Goal: Information Seeking & Learning: Stay updated

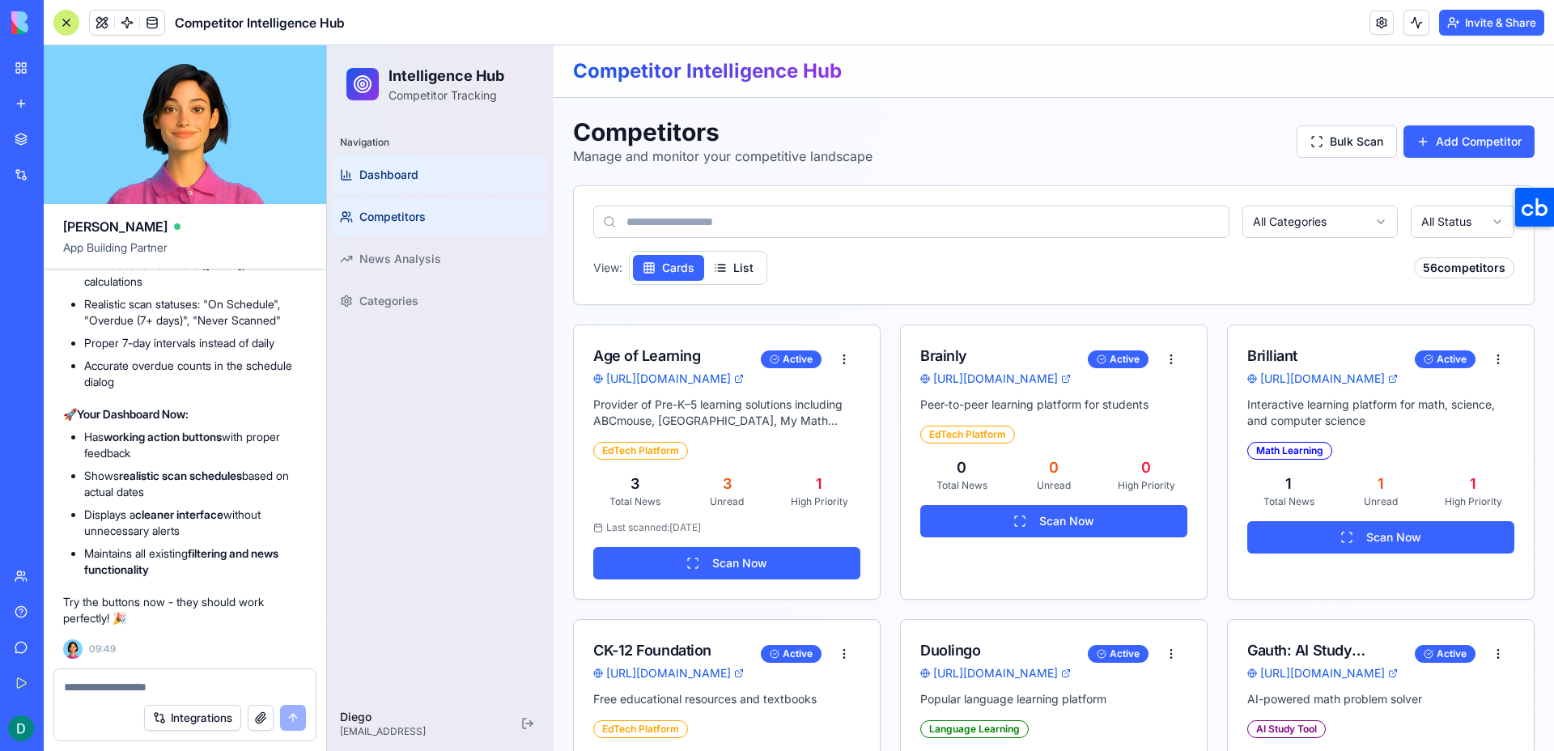
click at [381, 163] on link "Dashboard" at bounding box center [440, 174] width 214 height 39
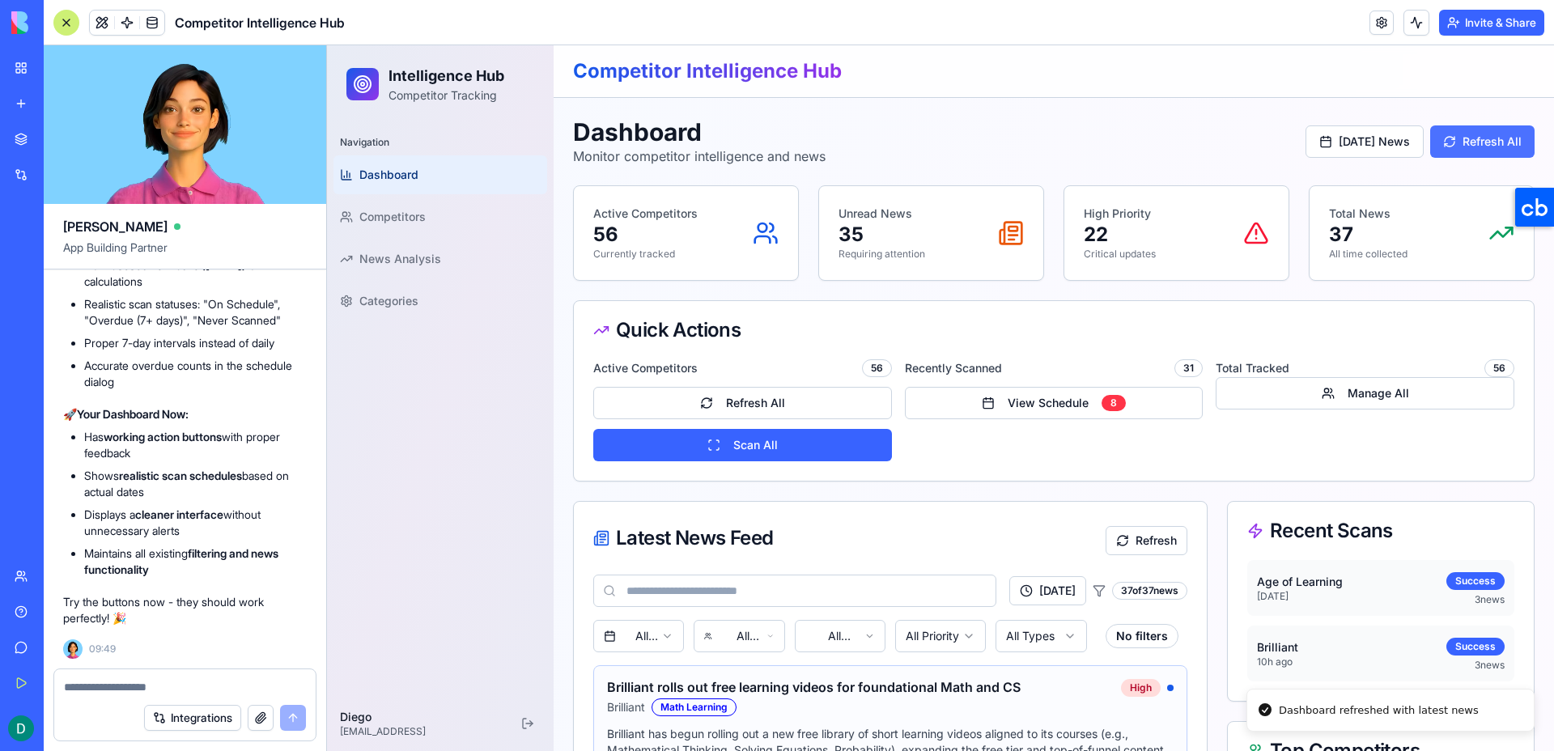
click at [1445, 145] on button "Refresh All" at bounding box center [1482, 141] width 104 height 32
click at [1115, 221] on p "High Priority" at bounding box center [1120, 214] width 72 height 16
click at [1310, 236] on div "Total News 37 All time collected" at bounding box center [1422, 233] width 224 height 94
click at [1352, 236] on p "37" at bounding box center [1368, 235] width 79 height 26
click at [1154, 237] on p "22" at bounding box center [1120, 235] width 72 height 26
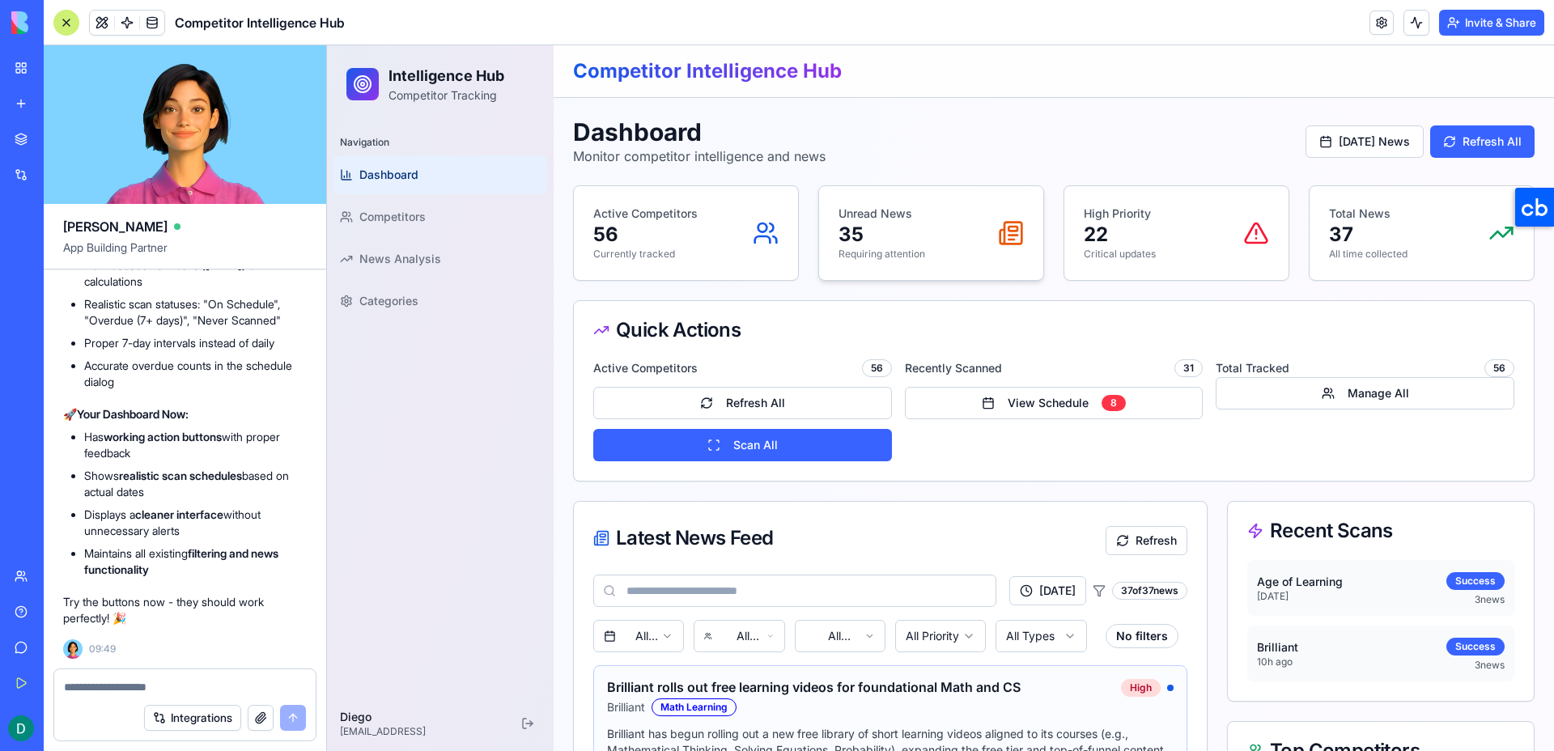
click at [922, 240] on p "35" at bounding box center [881, 235] width 87 height 26
click at [749, 228] on div "Active Competitors 56 Currently tracked" at bounding box center [685, 233] width 185 height 55
click at [236, 685] on textarea at bounding box center [185, 687] width 242 height 16
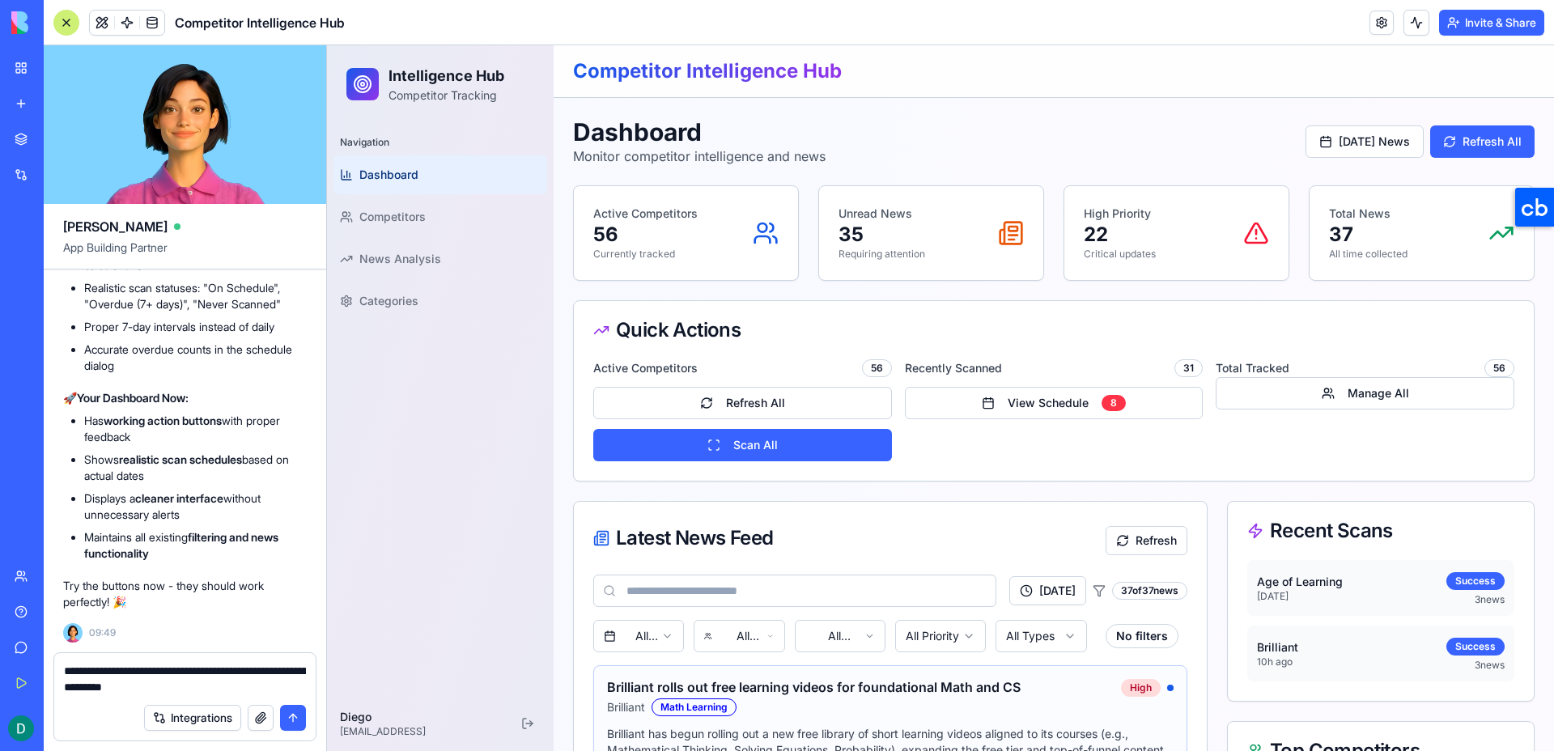
type textarea "**********"
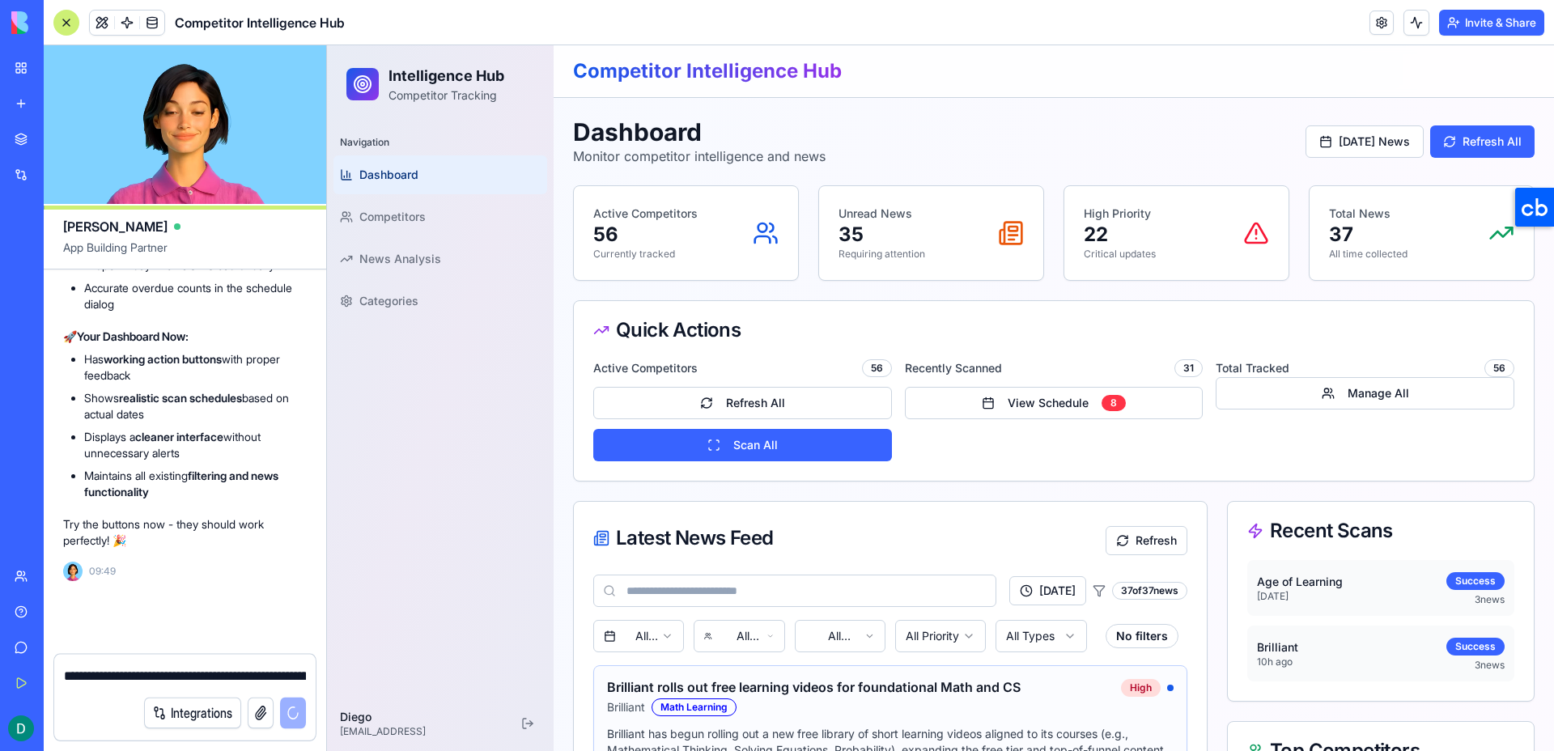
scroll to position [20618, 0]
